Goal: Task Accomplishment & Management: Manage account settings

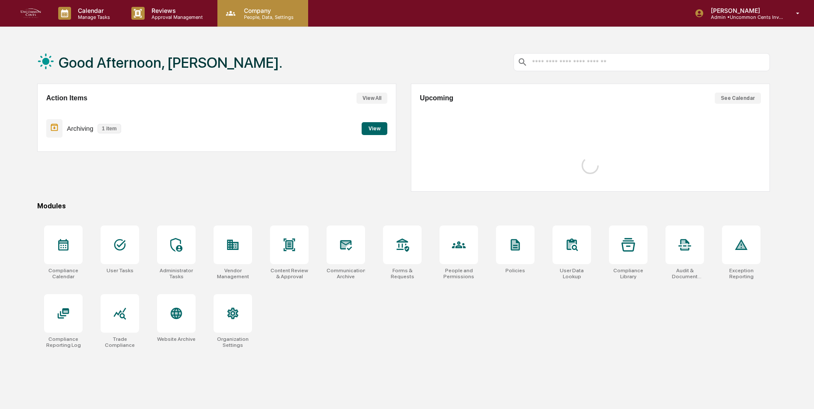
click at [266, 15] on p "People, Data, Settings" at bounding box center [267, 17] width 61 height 6
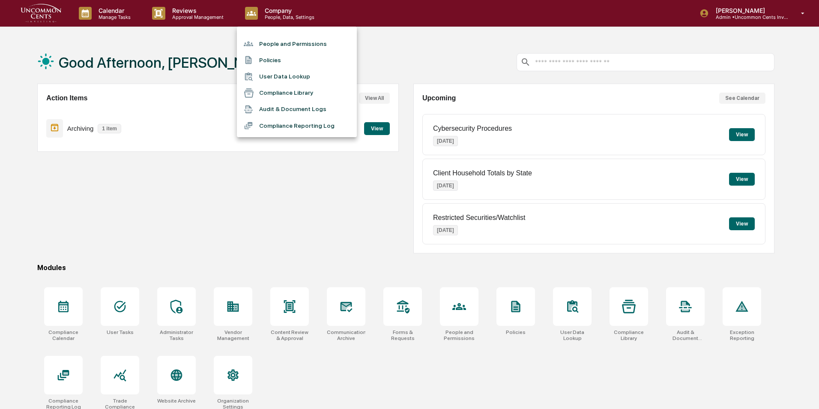
click at [259, 44] on li "People and Permissions" at bounding box center [297, 44] width 120 height 16
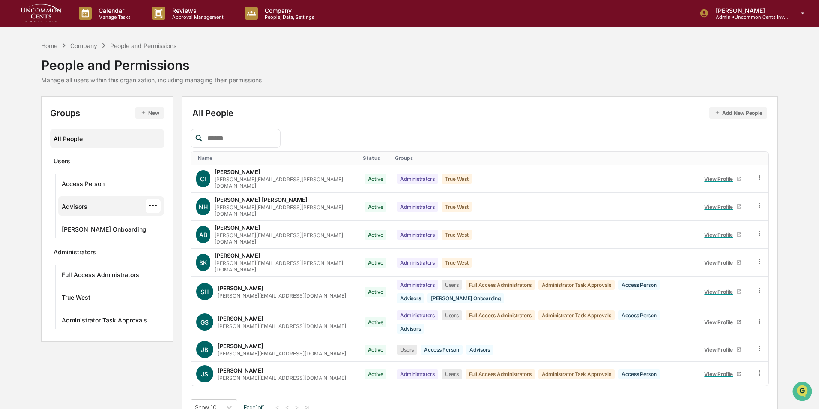
click at [74, 201] on div "Advisors ···" at bounding box center [111, 206] width 99 height 14
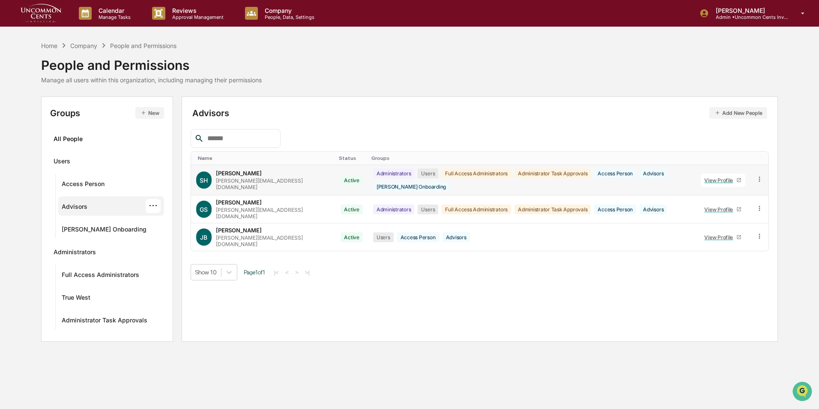
click at [741, 180] on icon at bounding box center [738, 179] width 5 height 5
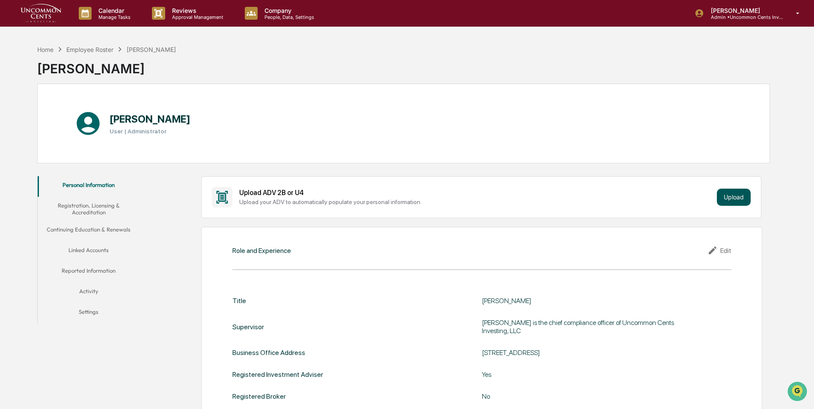
click at [734, 193] on button "Upload" at bounding box center [734, 196] width 34 height 17
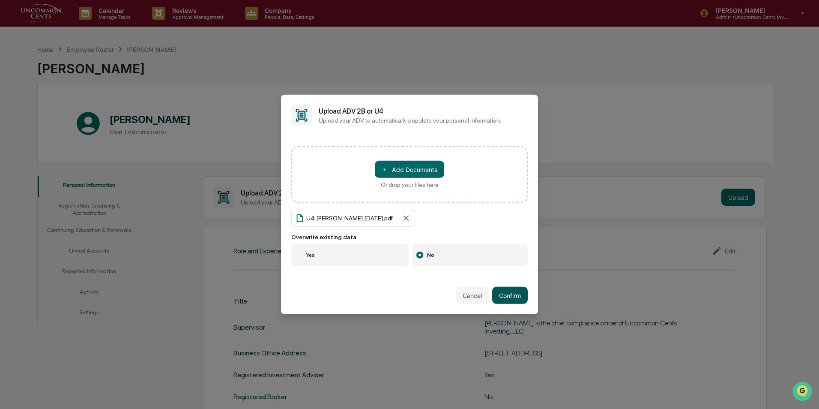
click at [503, 293] on button "Confirm" at bounding box center [510, 294] width 36 height 17
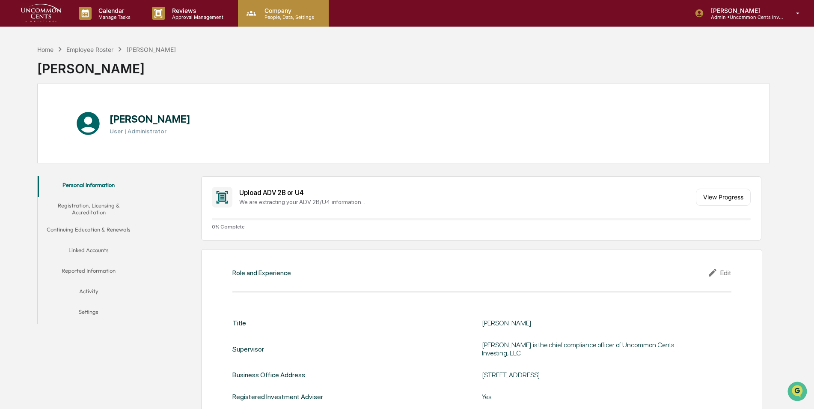
click at [282, 18] on p "People, Data, Settings" at bounding box center [288, 17] width 61 height 6
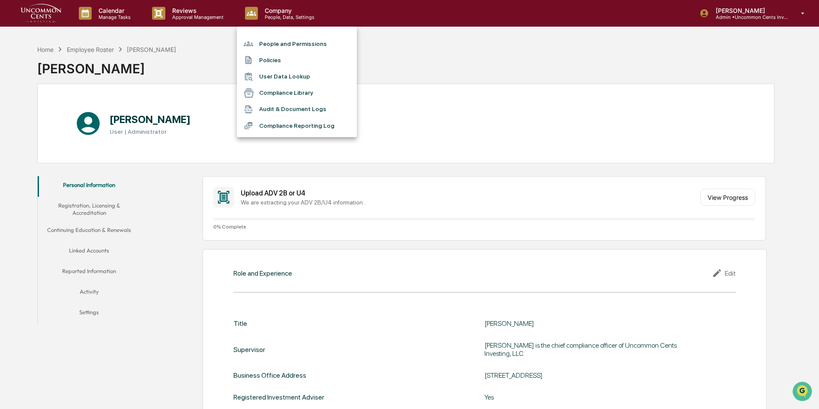
click at [283, 39] on li "People and Permissions" at bounding box center [297, 44] width 120 height 16
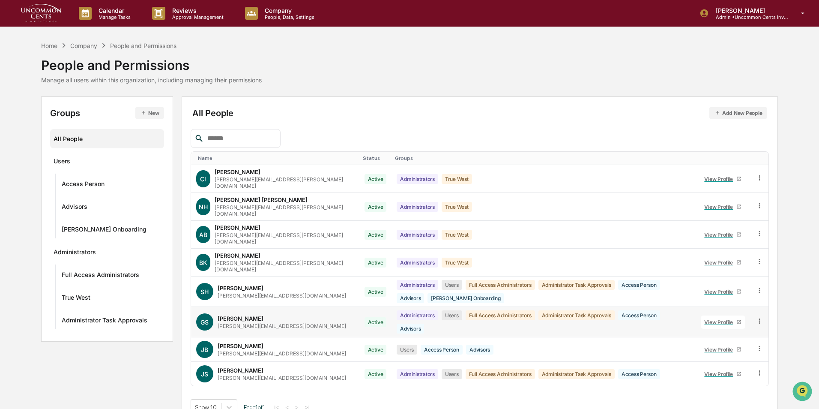
click at [737, 320] on icon at bounding box center [739, 322] width 4 height 4
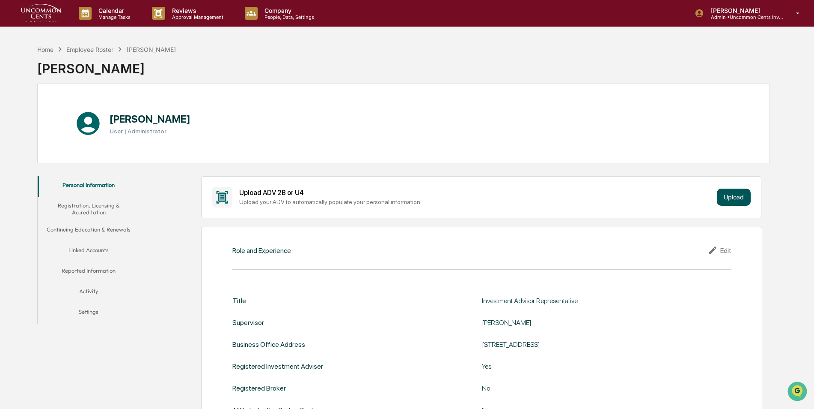
click at [739, 191] on button "Upload" at bounding box center [734, 196] width 34 height 17
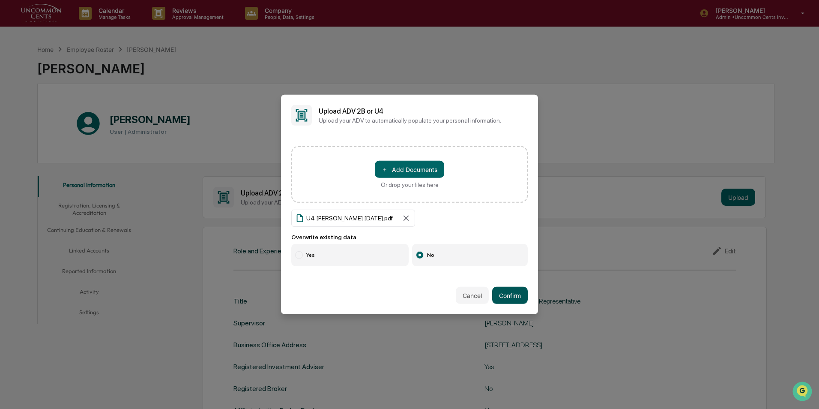
click at [498, 294] on button "Confirm" at bounding box center [510, 294] width 36 height 17
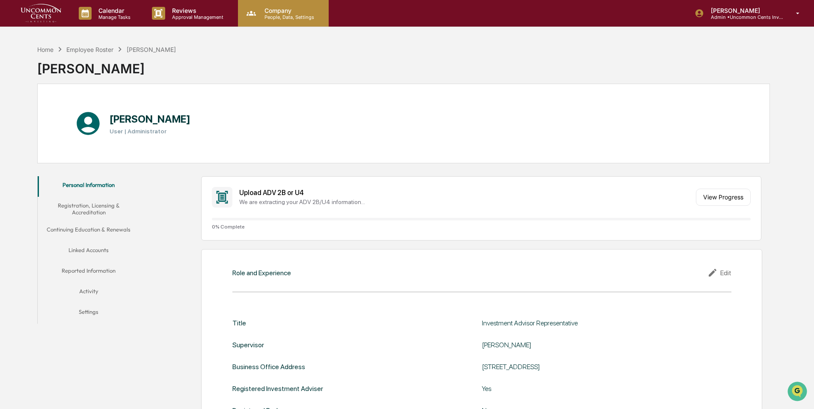
click at [284, 19] on p "People, Data, Settings" at bounding box center [288, 17] width 61 height 6
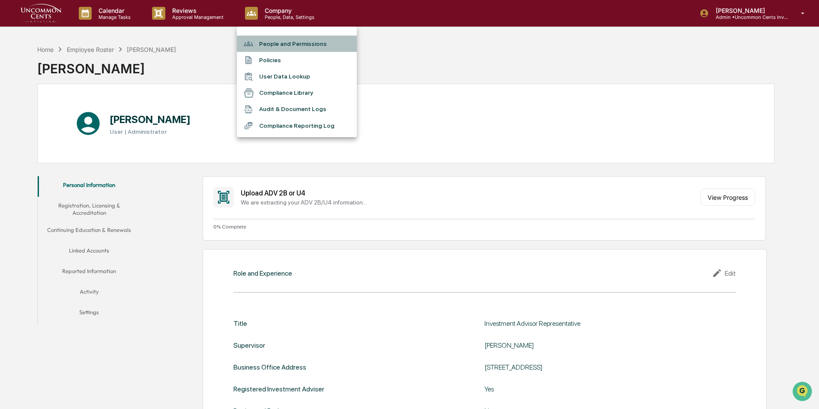
click at [285, 45] on li "People and Permissions" at bounding box center [297, 44] width 120 height 16
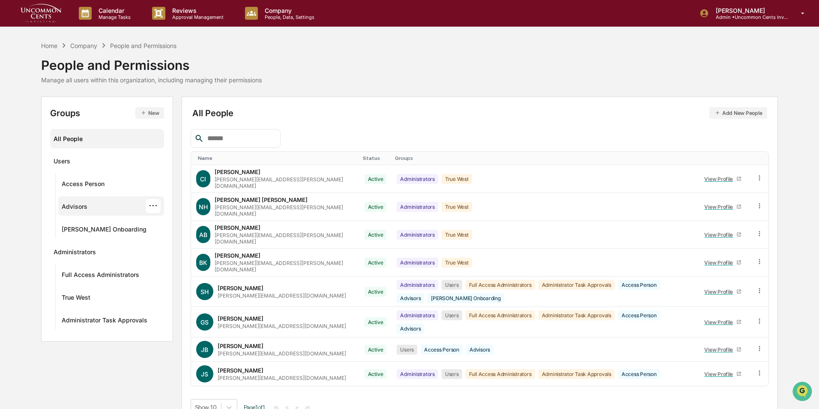
click at [93, 203] on div "Advisors ···" at bounding box center [111, 206] width 99 height 14
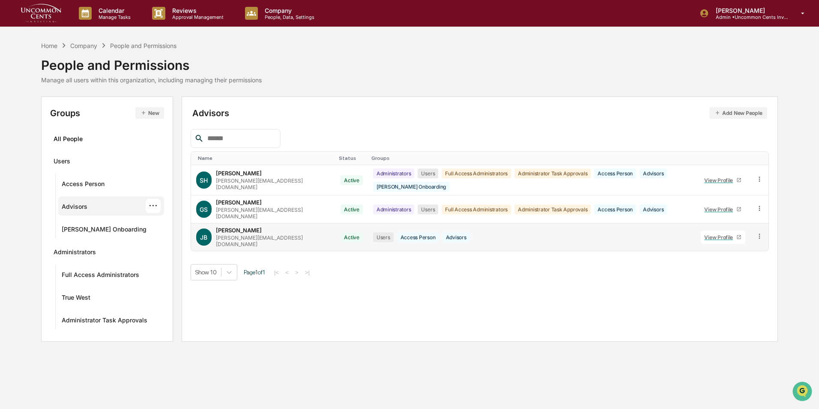
click at [737, 235] on icon at bounding box center [739, 237] width 4 height 4
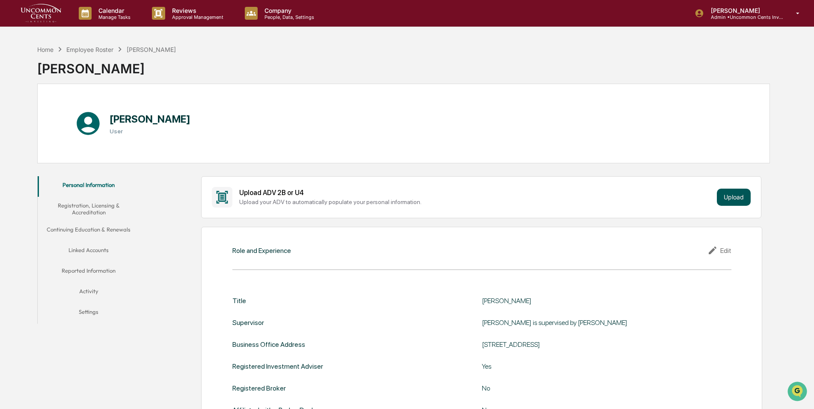
click at [727, 197] on button "Upload" at bounding box center [734, 196] width 34 height 17
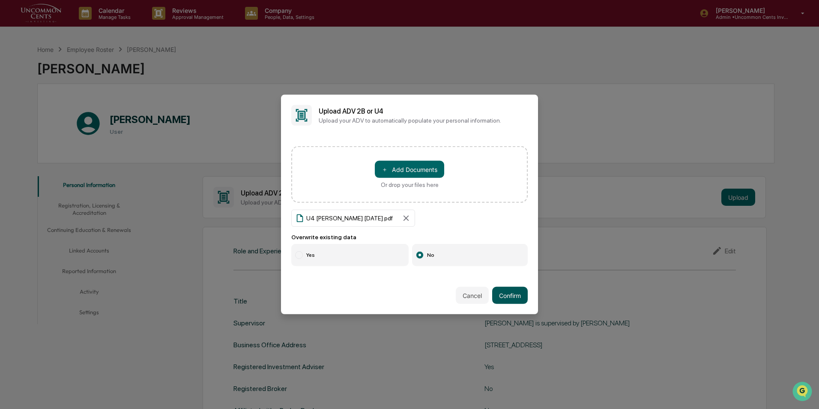
click at [498, 291] on button "Confirm" at bounding box center [510, 294] width 36 height 17
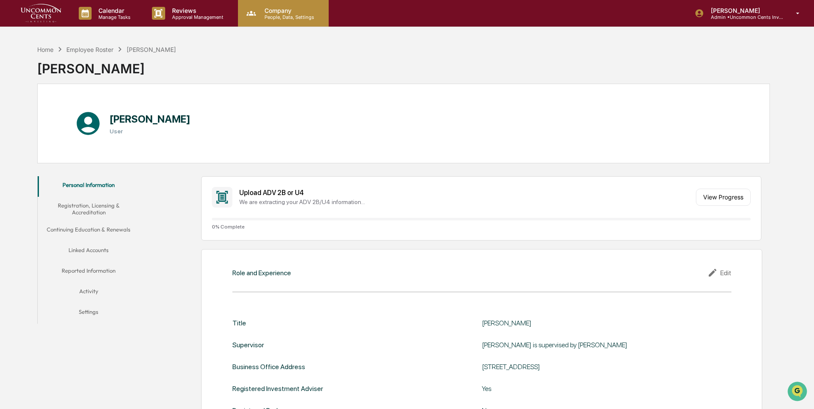
click at [275, 21] on div "Company People, Data, Settings" at bounding box center [283, 13] width 91 height 27
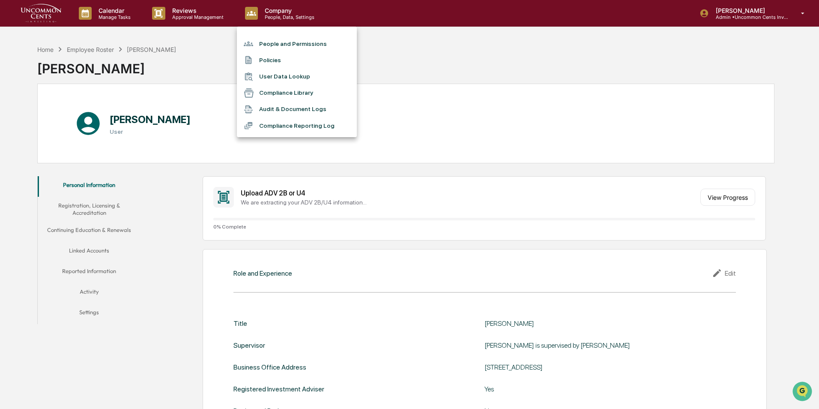
click at [277, 38] on li "People and Permissions" at bounding box center [297, 44] width 120 height 16
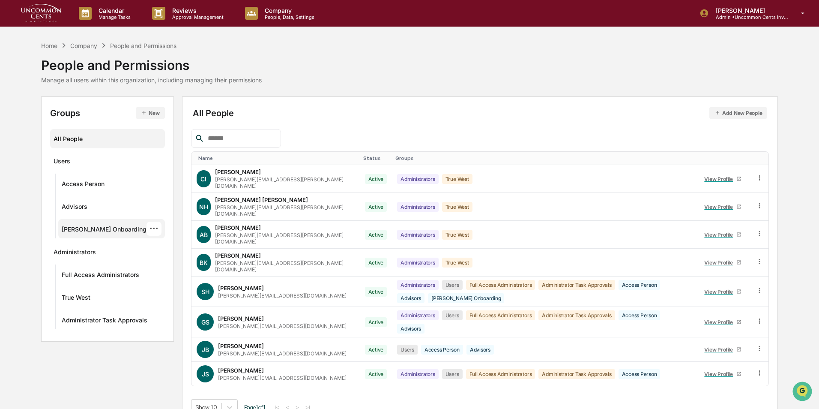
click at [91, 233] on div "[PERSON_NAME] Onboarding" at bounding box center [104, 230] width 85 height 10
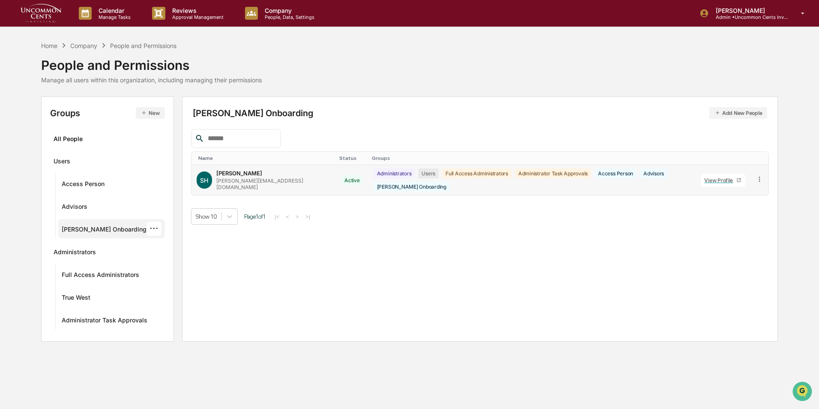
click at [735, 182] on div "View Profile" at bounding box center [720, 180] width 32 height 6
